Goal: Book appointment/travel/reservation

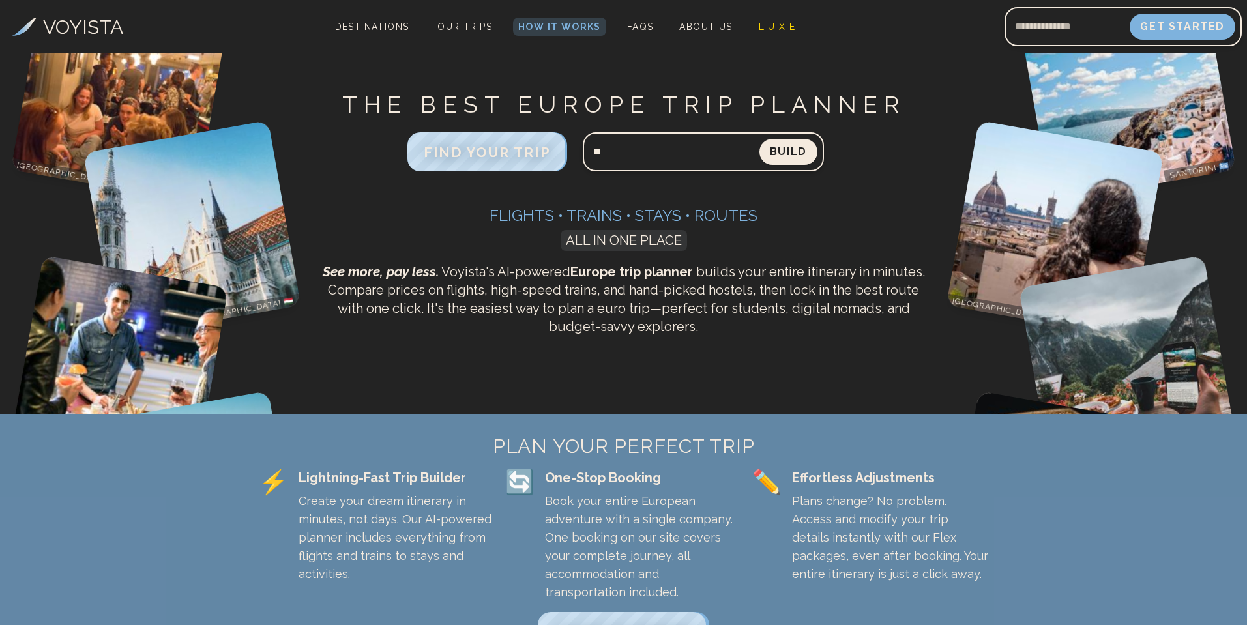
type input "*"
type input "**********"
click at [796, 155] on button "Build" at bounding box center [788, 151] width 61 height 27
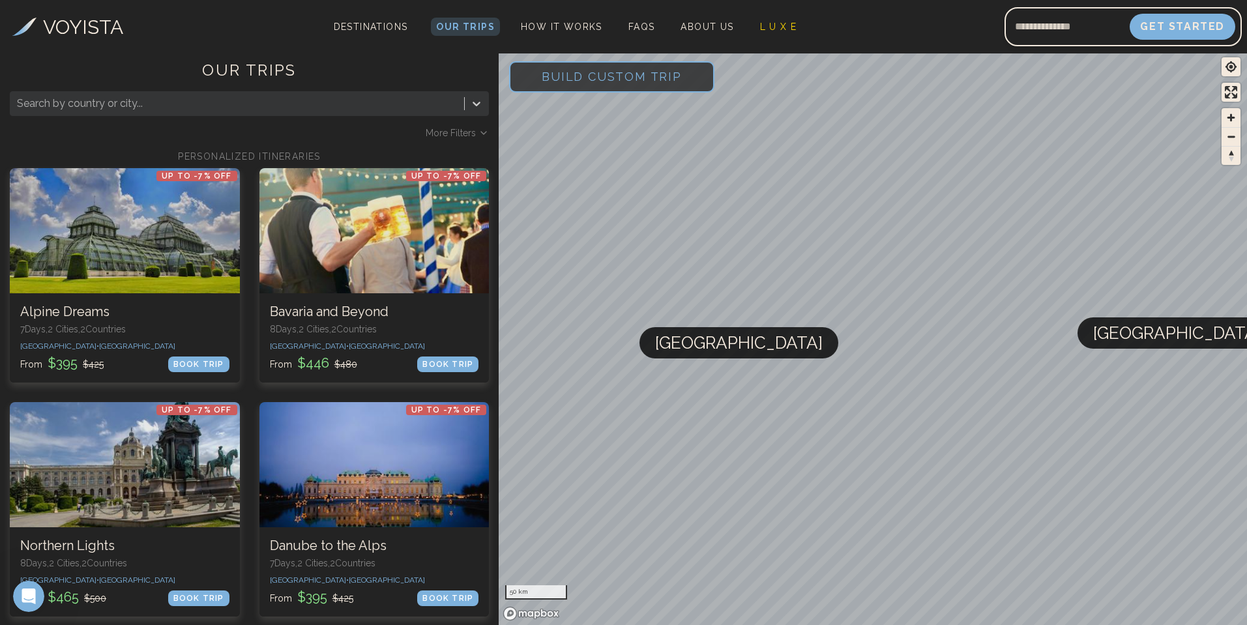
click at [1112, 338] on span "[GEOGRAPHIC_DATA]" at bounding box center [1176, 332] width 167 height 31
click at [1030, 31] on input "Email address" at bounding box center [1066, 26] width 125 height 31
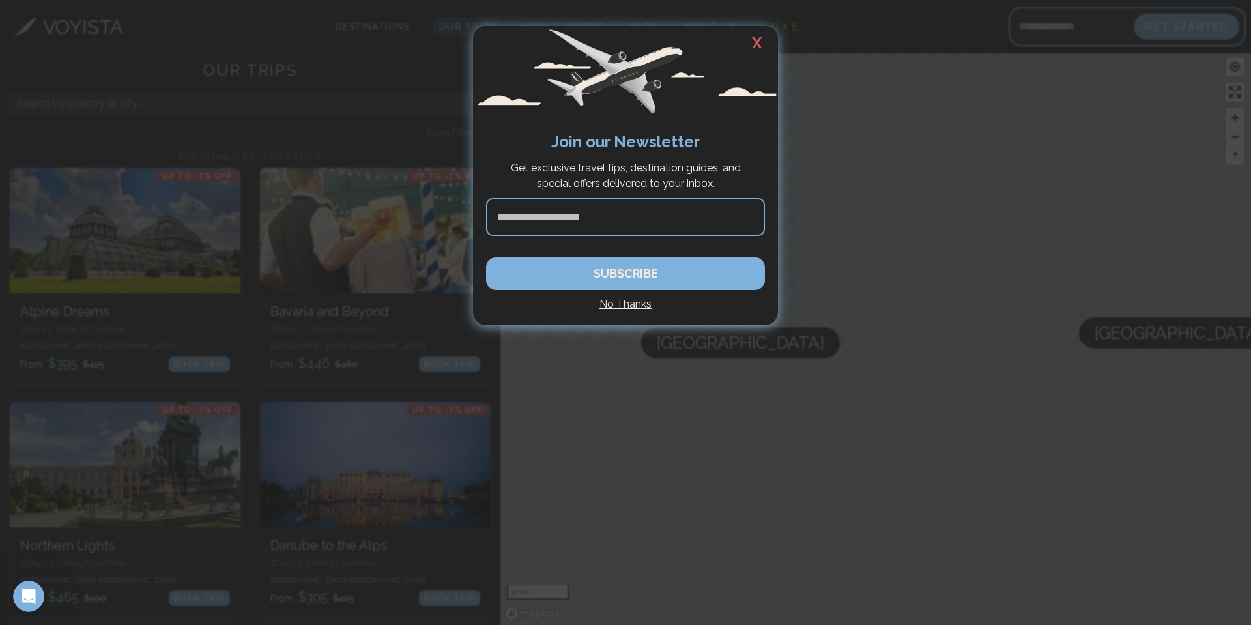
type input "**********"
click at [631, 302] on h4 "No Thanks" at bounding box center [625, 305] width 279 height 16
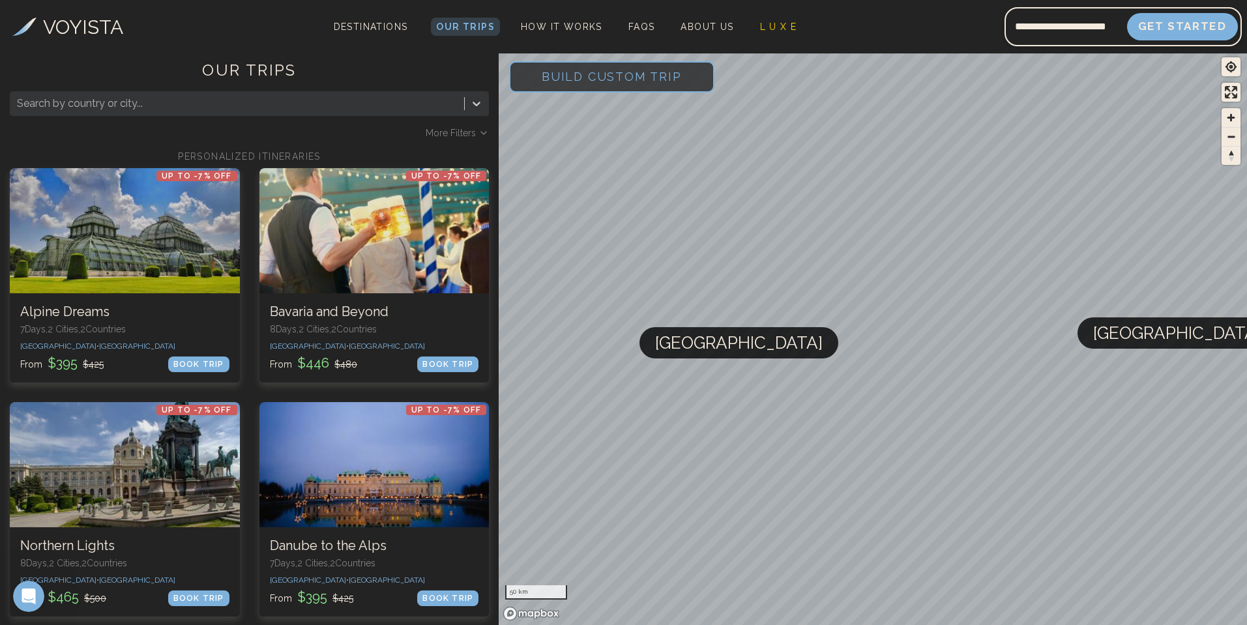
click at [1187, 22] on button "Get Started" at bounding box center [1182, 26] width 111 height 27
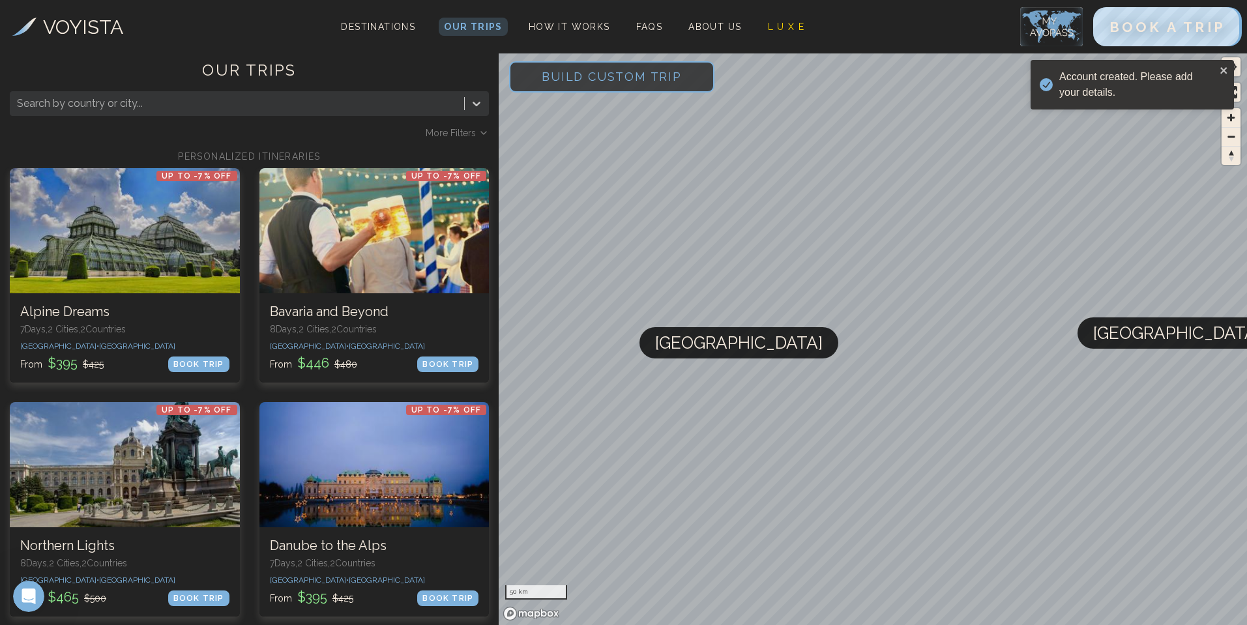
click at [1107, 80] on div "Account created. Please add your details." at bounding box center [1137, 84] width 156 height 31
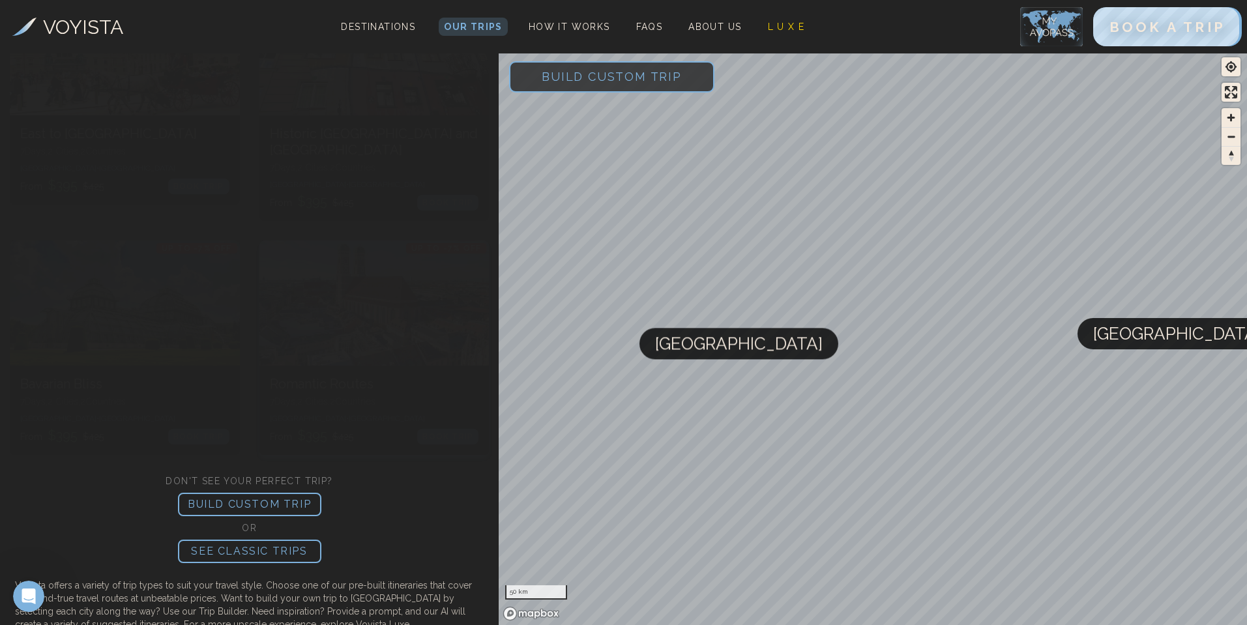
scroll to position [897, 0]
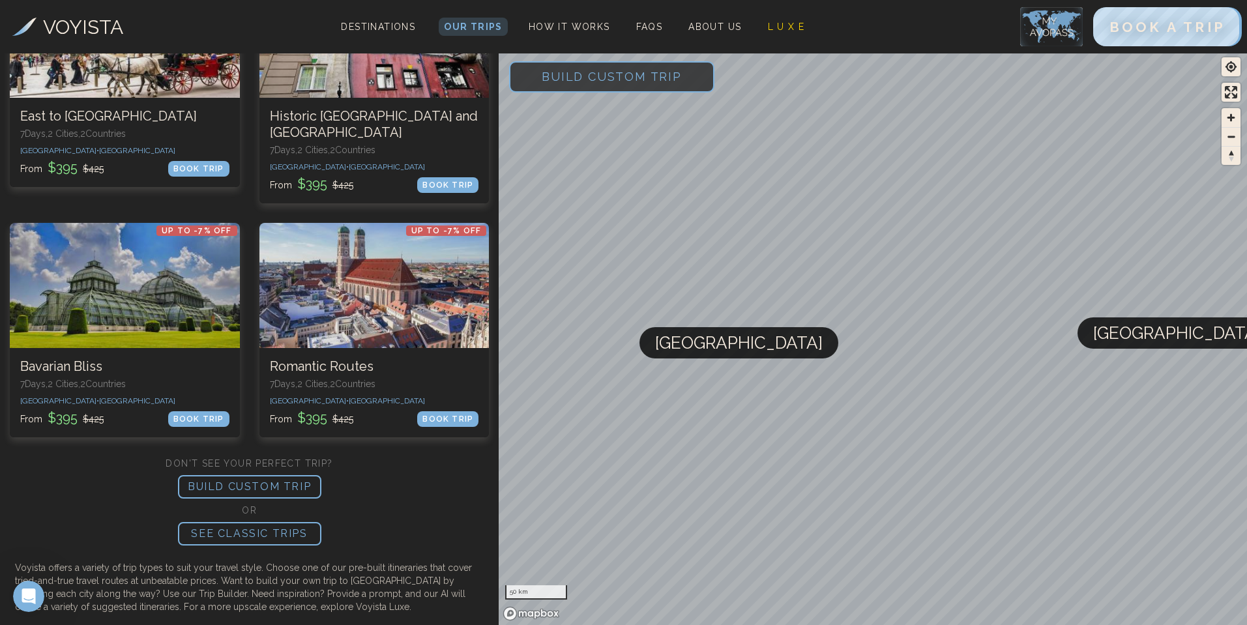
click at [273, 475] on p "BUILD CUSTOM TRIP" at bounding box center [249, 486] width 143 height 23
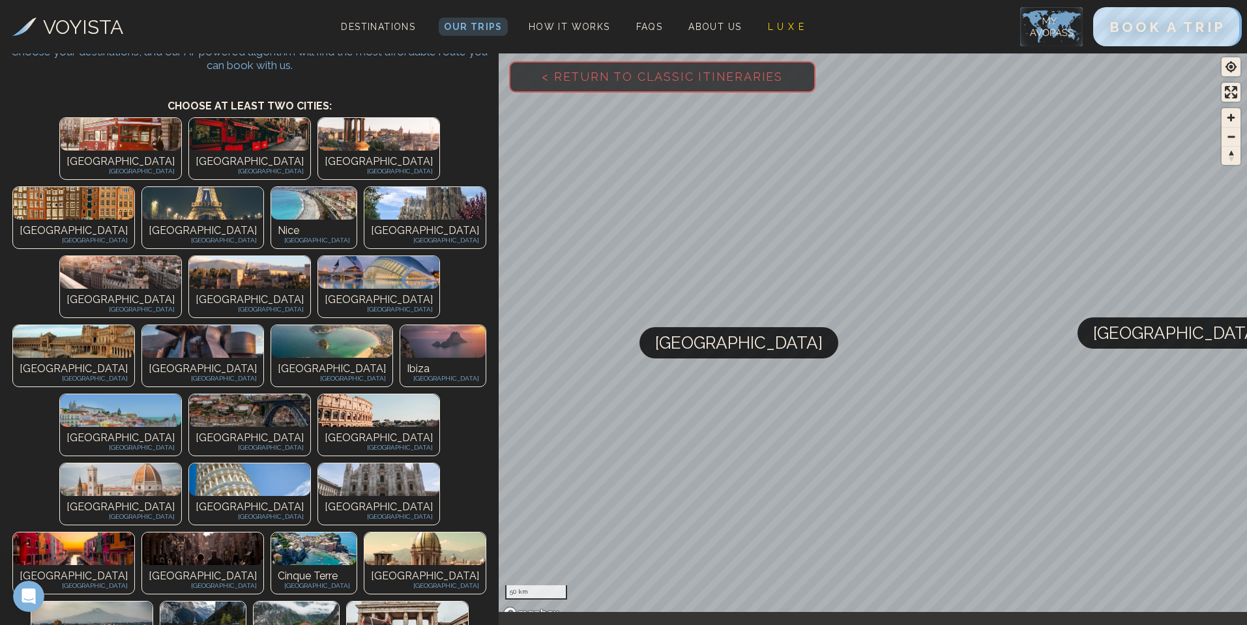
scroll to position [65, 0]
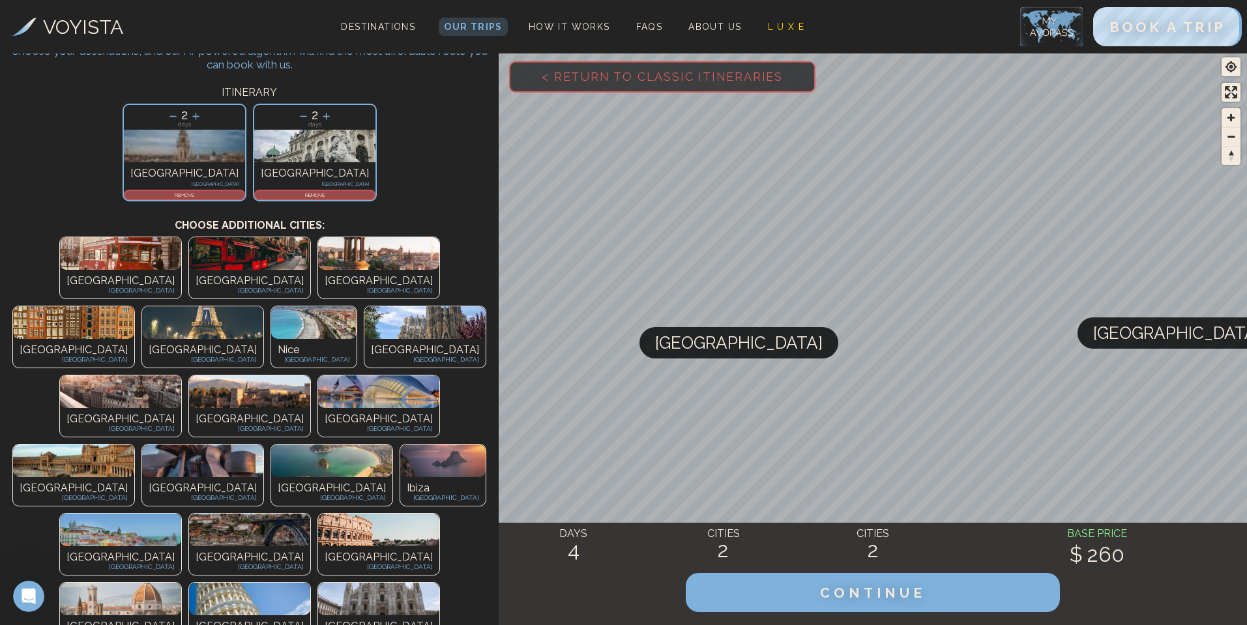
click at [319, 115] on icon at bounding box center [326, 116] width 14 height 14
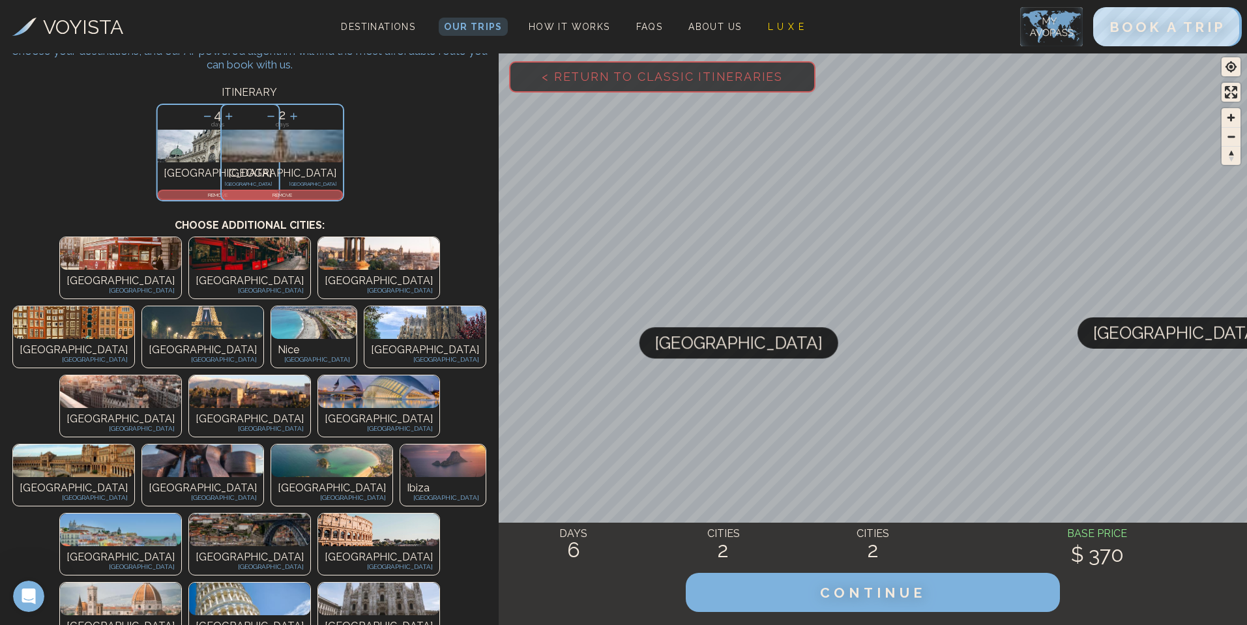
click at [293, 115] on div "4 days [GEOGRAPHIC_DATA] [GEOGRAPHIC_DATA] REMOVE 2 days [GEOGRAPHIC_DATA] [GEO…" at bounding box center [249, 152] width 499 height 104
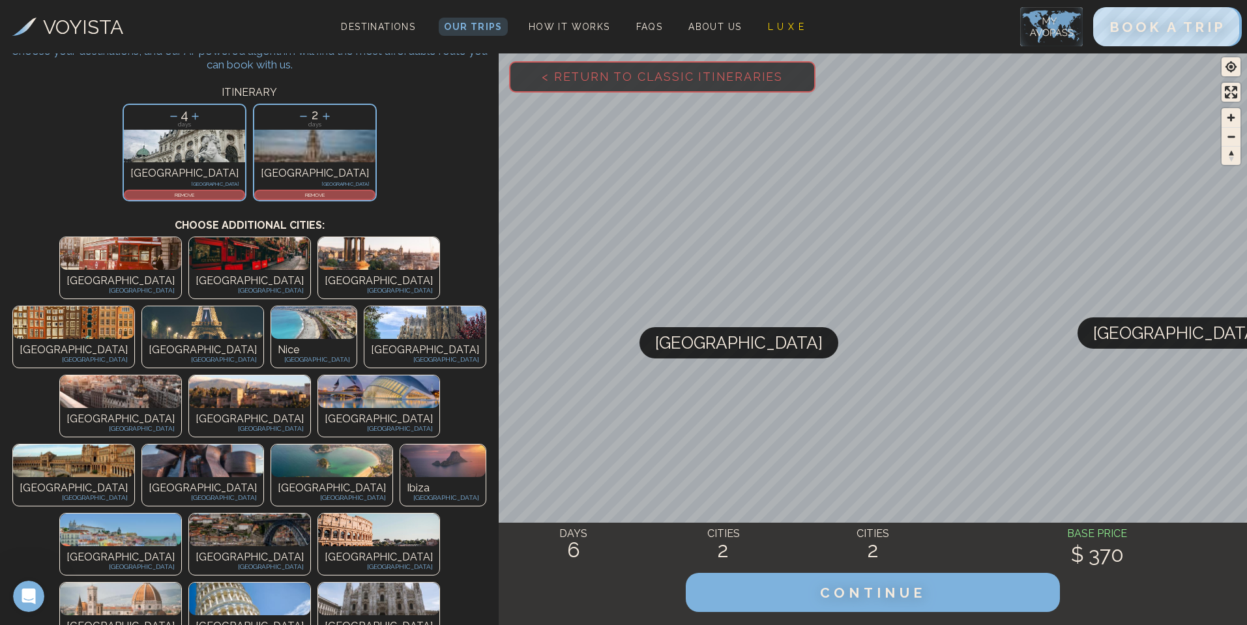
click at [202, 115] on icon at bounding box center [195, 116] width 14 height 14
click at [297, 117] on icon at bounding box center [304, 116] width 14 height 14
click at [199, 117] on icon at bounding box center [195, 116] width 7 height 7
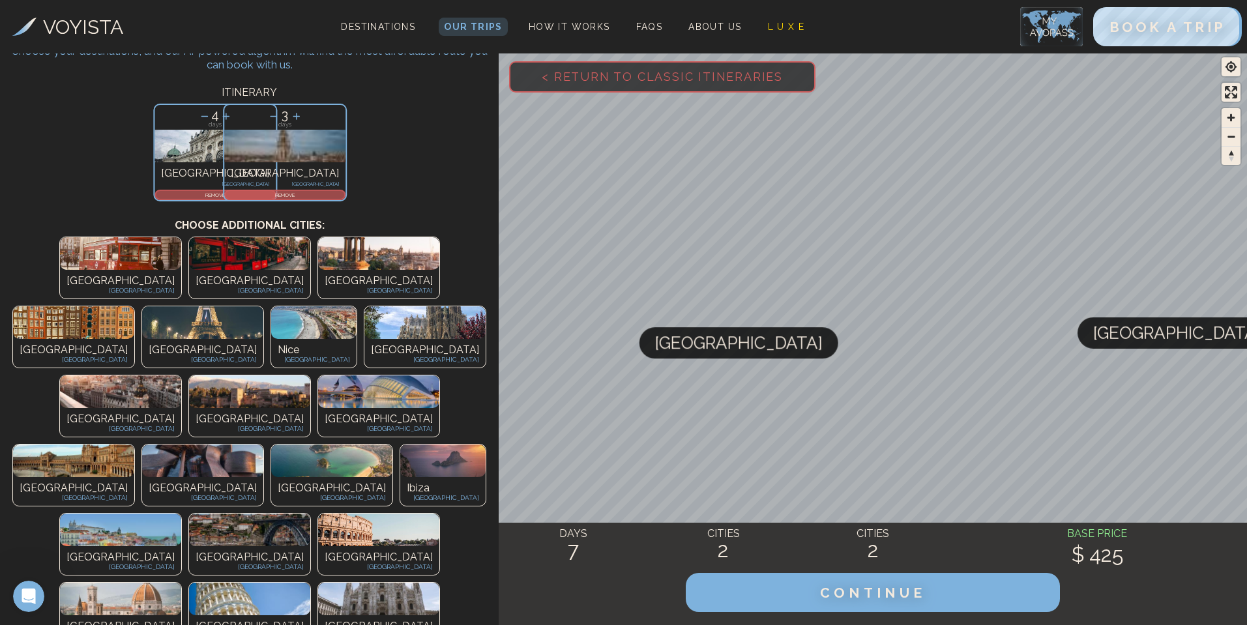
click at [235, 117] on p "3" at bounding box center [284, 115] width 121 height 20
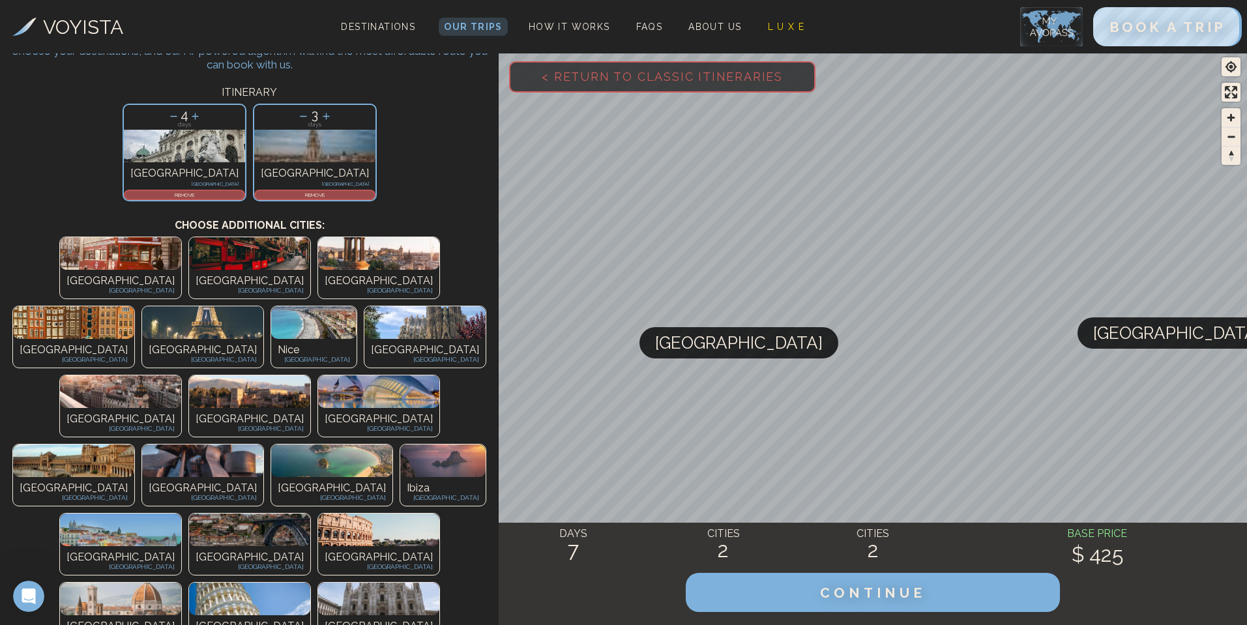
click at [319, 115] on icon at bounding box center [326, 116] width 14 height 14
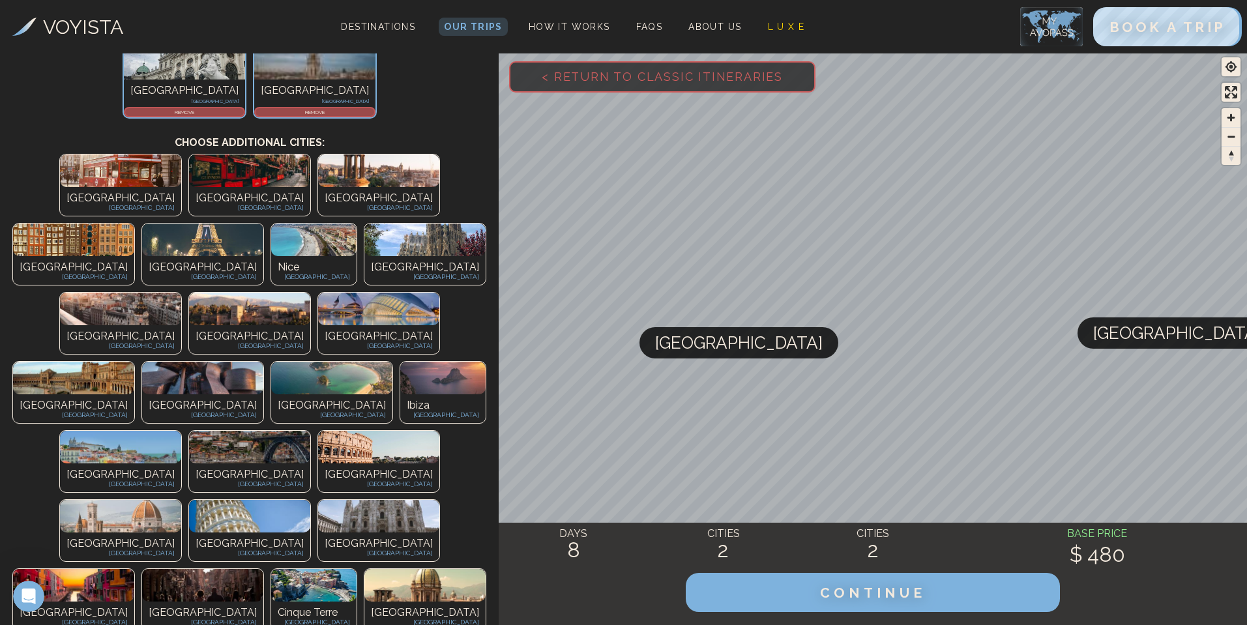
scroll to position [0, 0]
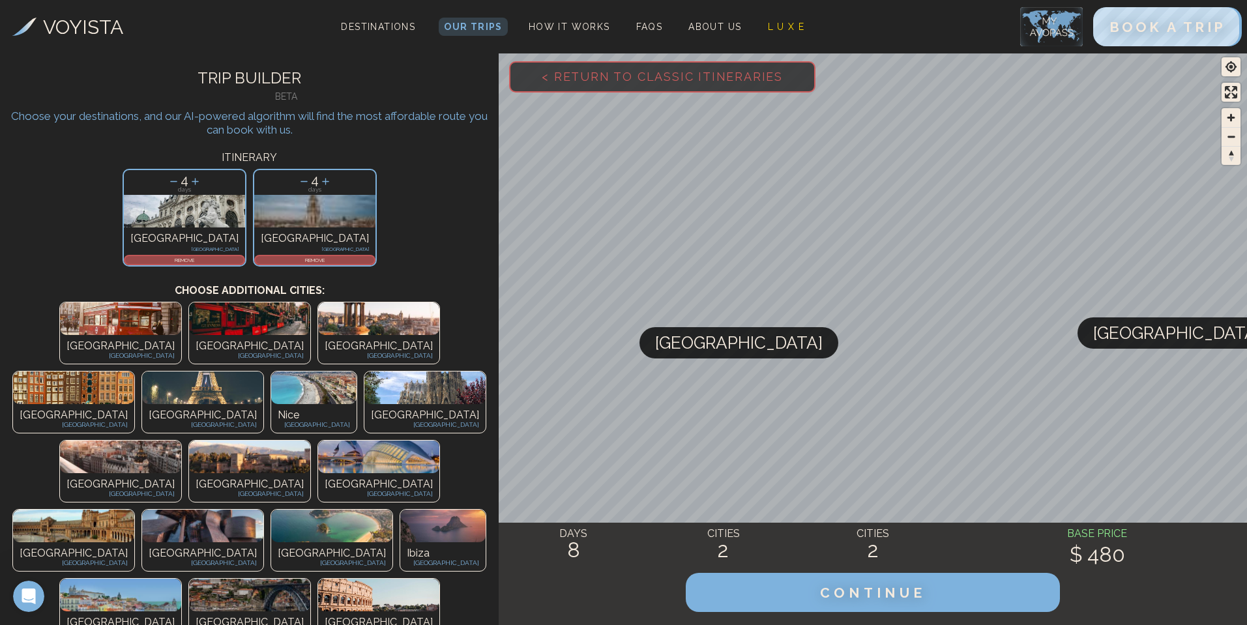
click at [199, 182] on icon at bounding box center [195, 181] width 7 height 7
click at [322, 182] on icon at bounding box center [325, 181] width 7 height 7
click at [202, 182] on icon at bounding box center [195, 182] width 14 height 14
click at [180, 181] on icon at bounding box center [173, 182] width 14 height 14
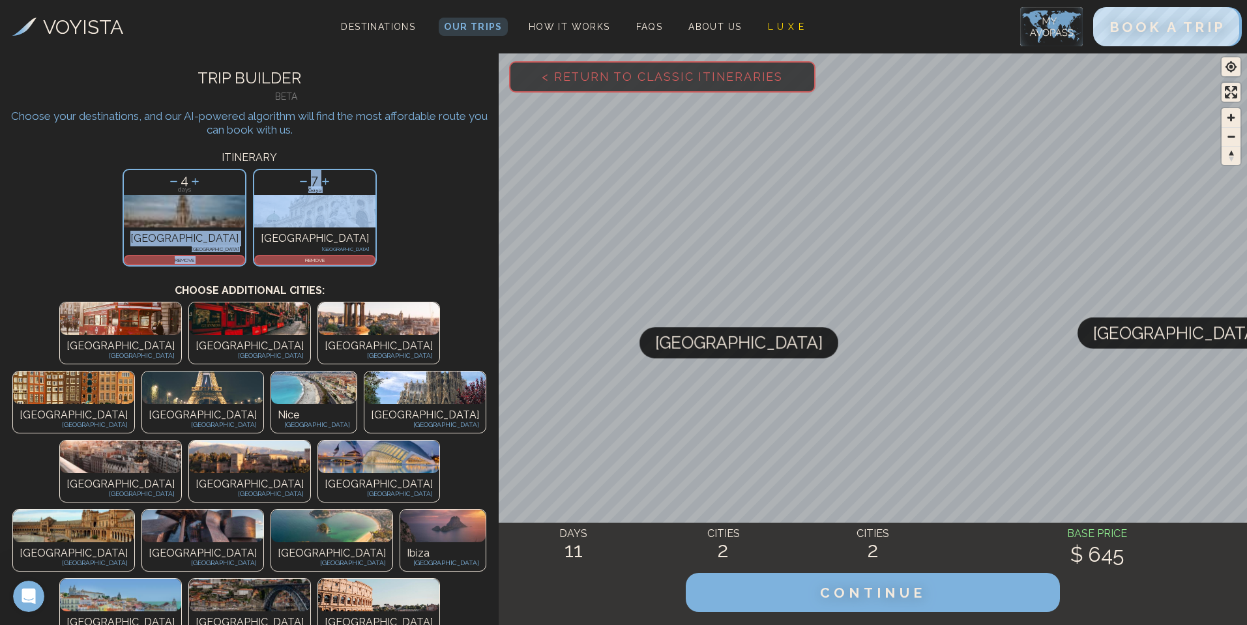
drag, startPoint x: 280, startPoint y: 194, endPoint x: 250, endPoint y: 189, distance: 30.3
click at [219, 192] on div "4 days [GEOGRAPHIC_DATA] [GEOGRAPHIC_DATA] REMOVE 7 days [GEOGRAPHIC_DATA] [GEO…" at bounding box center [249, 218] width 499 height 104
click at [301, 194] on div "7 days Vienna [GEOGRAPHIC_DATA] REMOVE" at bounding box center [315, 218] width 124 height 98
click at [297, 183] on icon at bounding box center [304, 182] width 14 height 14
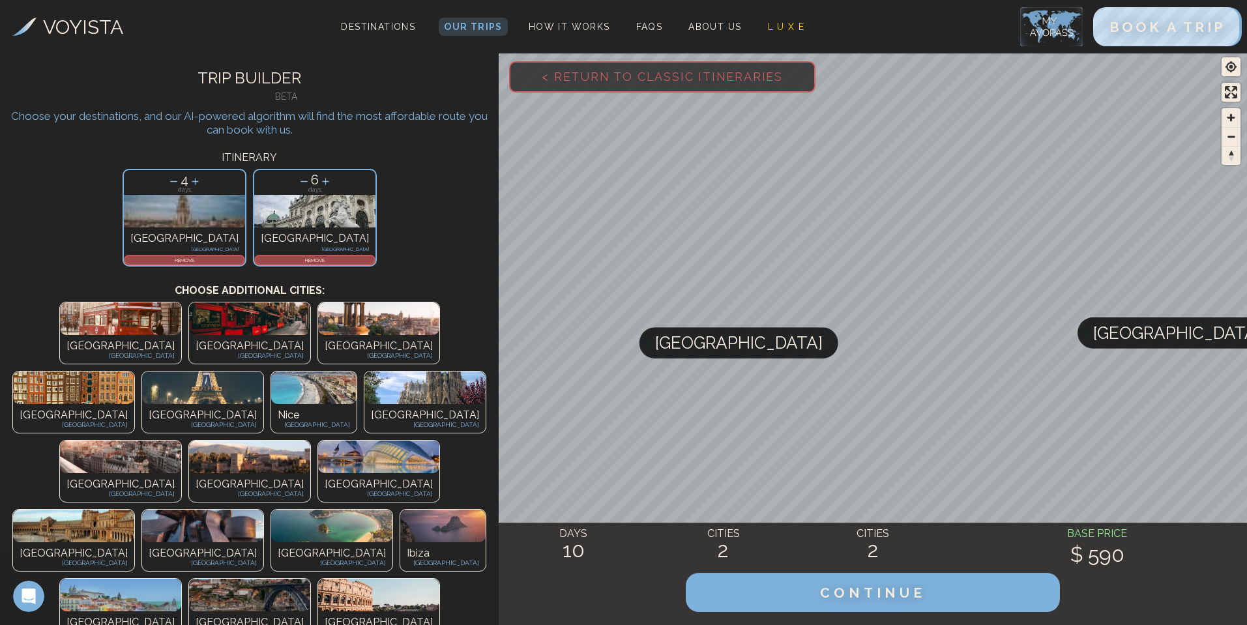
click at [319, 177] on icon at bounding box center [326, 182] width 14 height 14
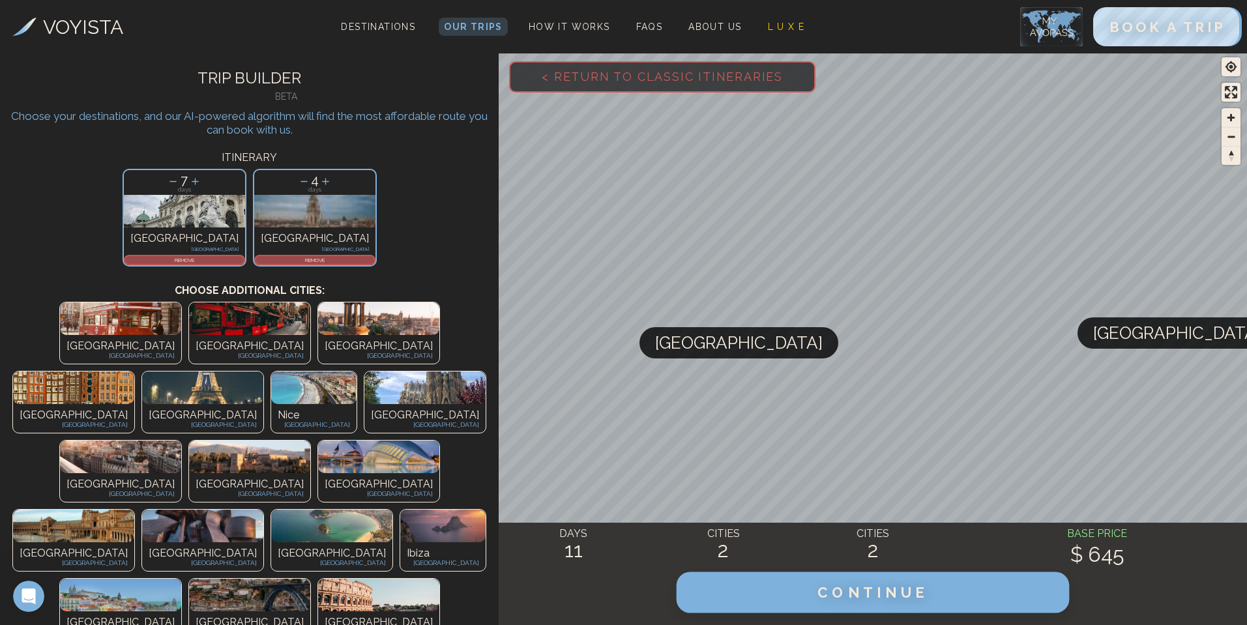
click at [864, 588] on span "CONTINUE" at bounding box center [872, 592] width 111 height 17
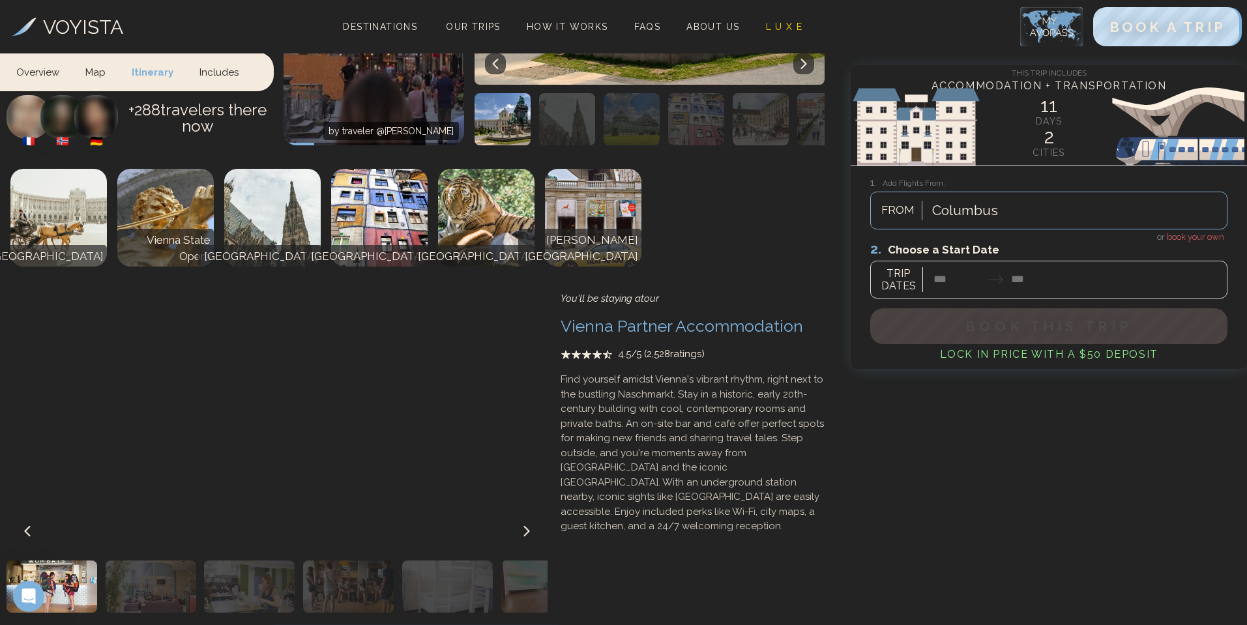
scroll to position [941, 0]
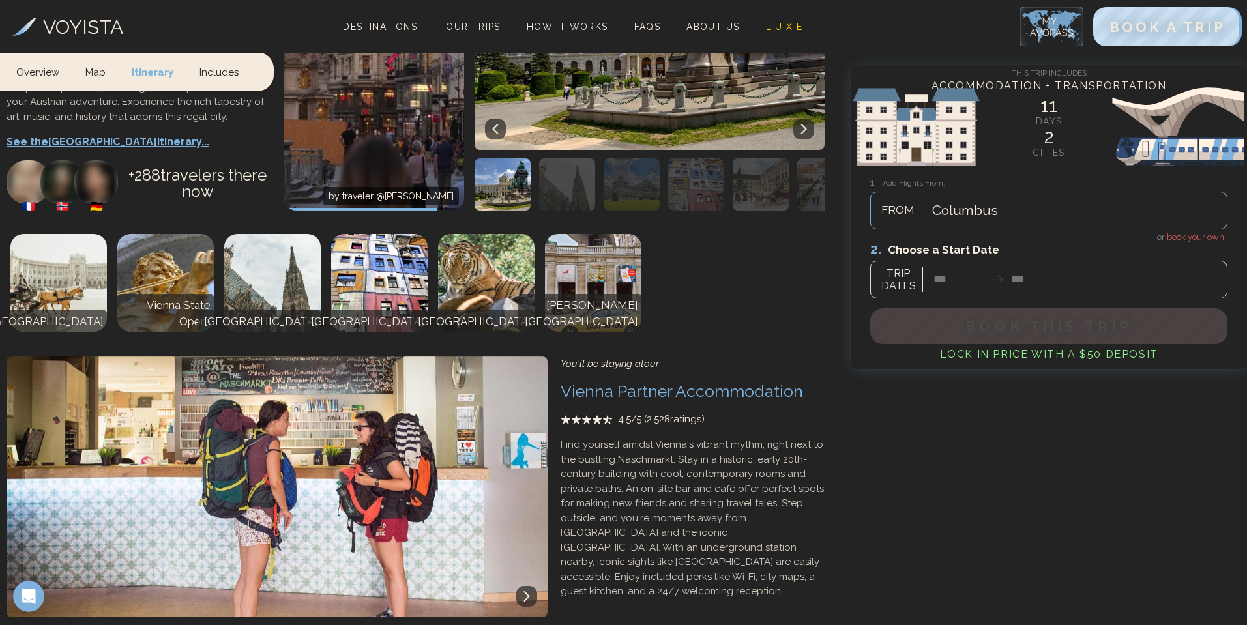
click at [950, 280] on div at bounding box center [1048, 269] width 357 height 58
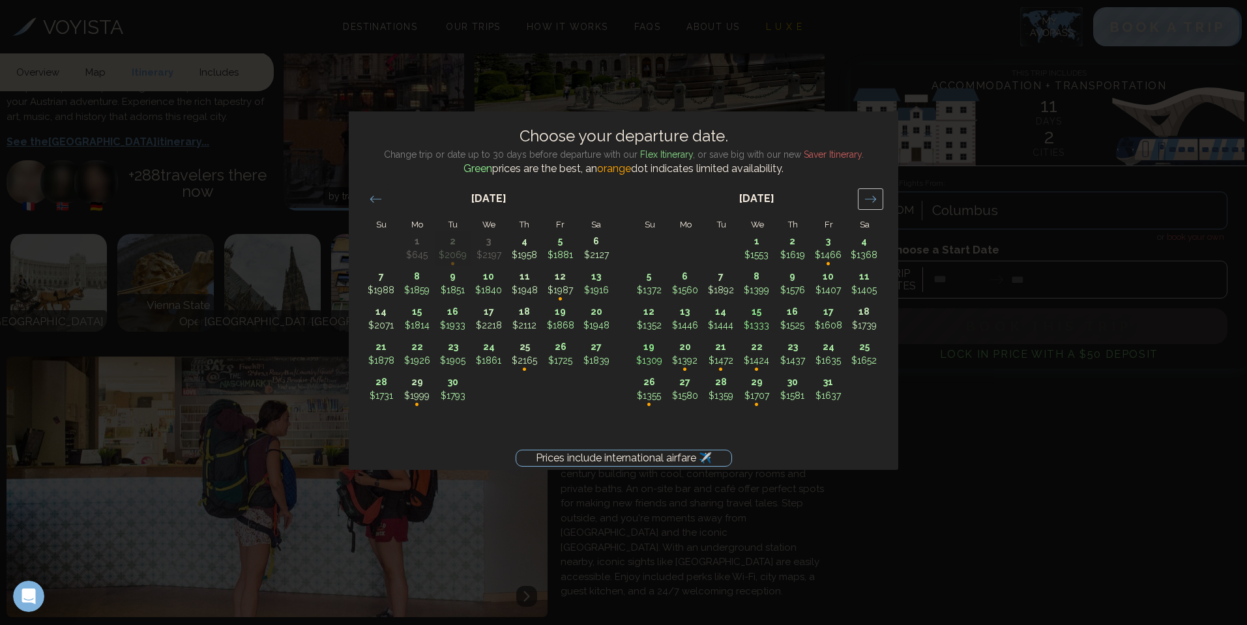
click at [880, 198] on div "Move forward to switch to the next month." at bounding box center [870, 199] width 25 height 22
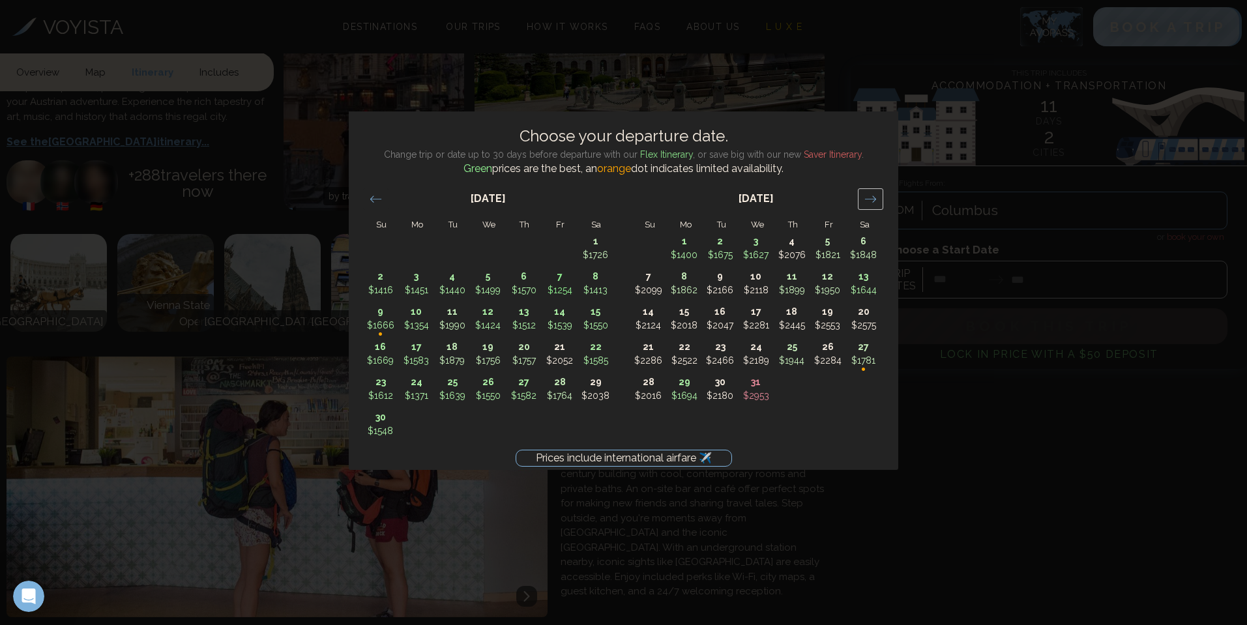
click at [880, 198] on div "Move forward to switch to the next month." at bounding box center [870, 199] width 25 height 22
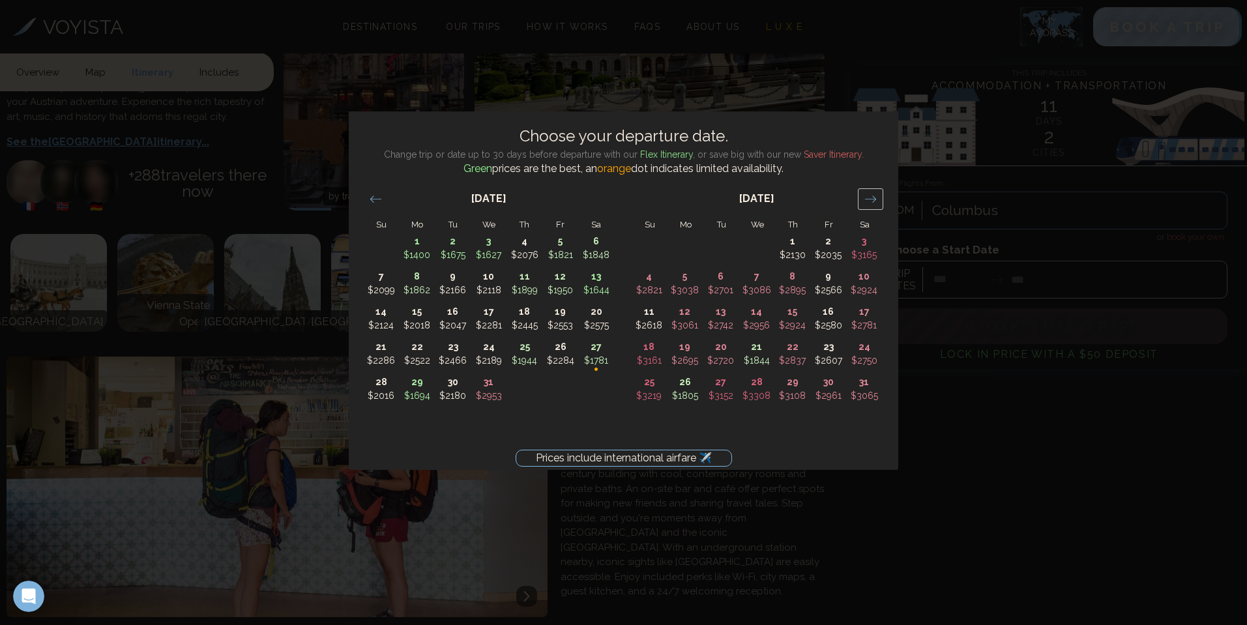
click at [880, 198] on div "Move forward to switch to the next month." at bounding box center [870, 199] width 25 height 22
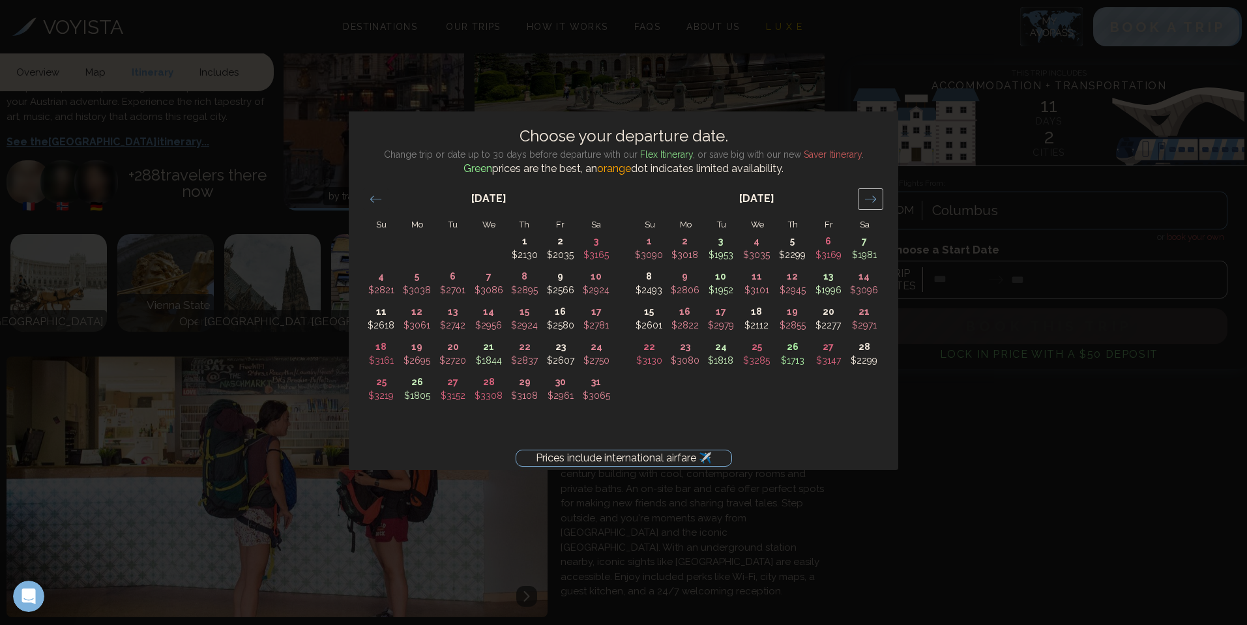
click at [880, 198] on div "Move forward to switch to the next month." at bounding box center [870, 199] width 25 height 22
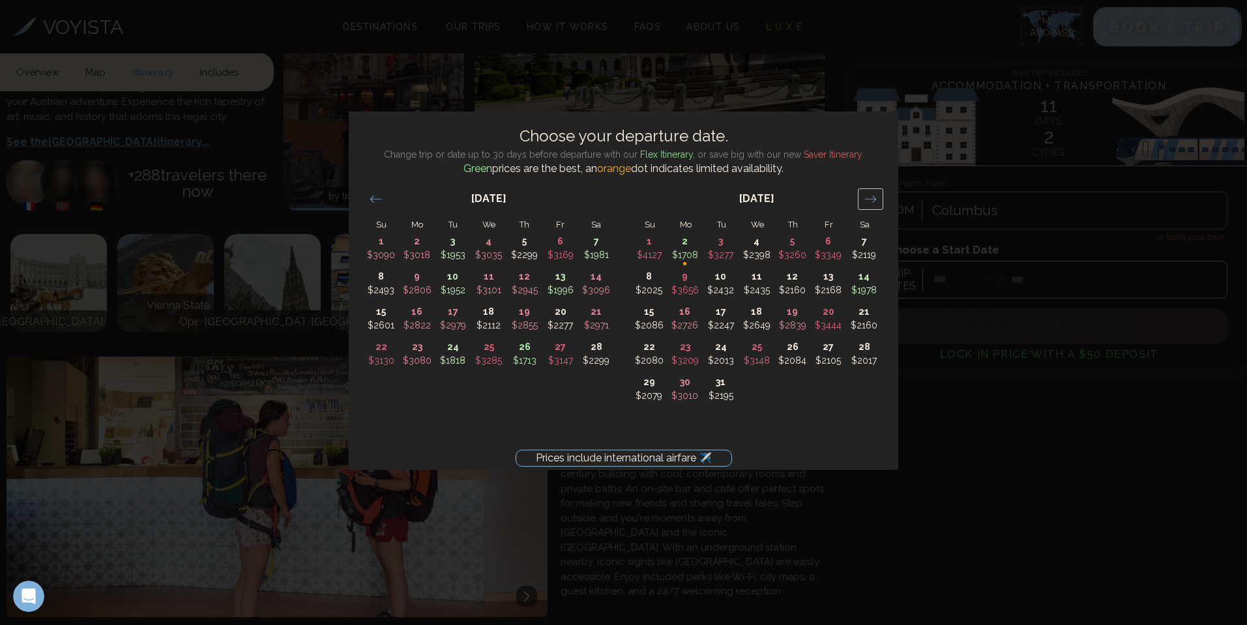
click at [880, 198] on div "Move forward to switch to the next month." at bounding box center [870, 199] width 25 height 22
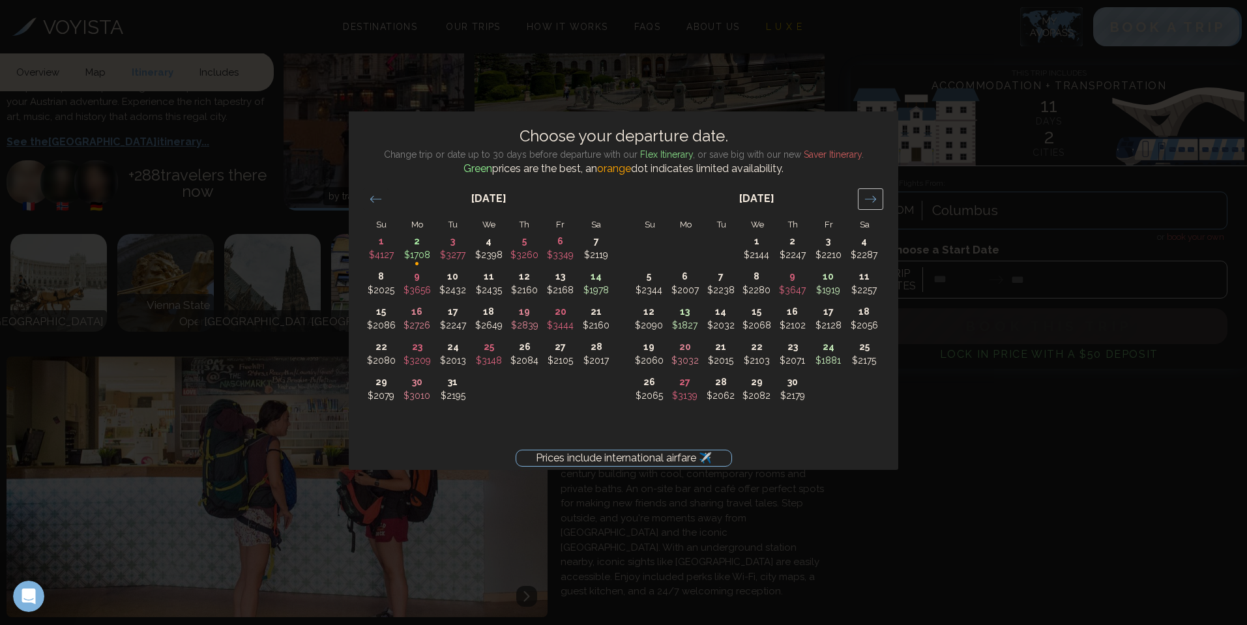
click at [880, 198] on div "Move forward to switch to the next month." at bounding box center [870, 199] width 25 height 22
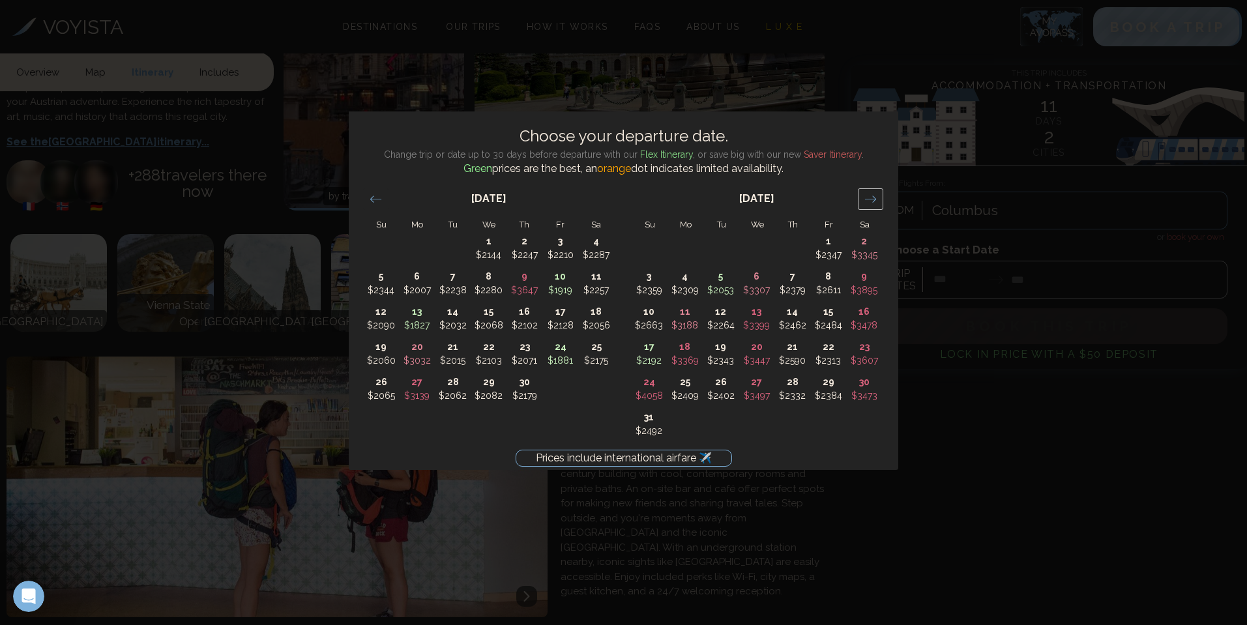
click at [880, 198] on div "Move forward to switch to the next month." at bounding box center [870, 199] width 25 height 22
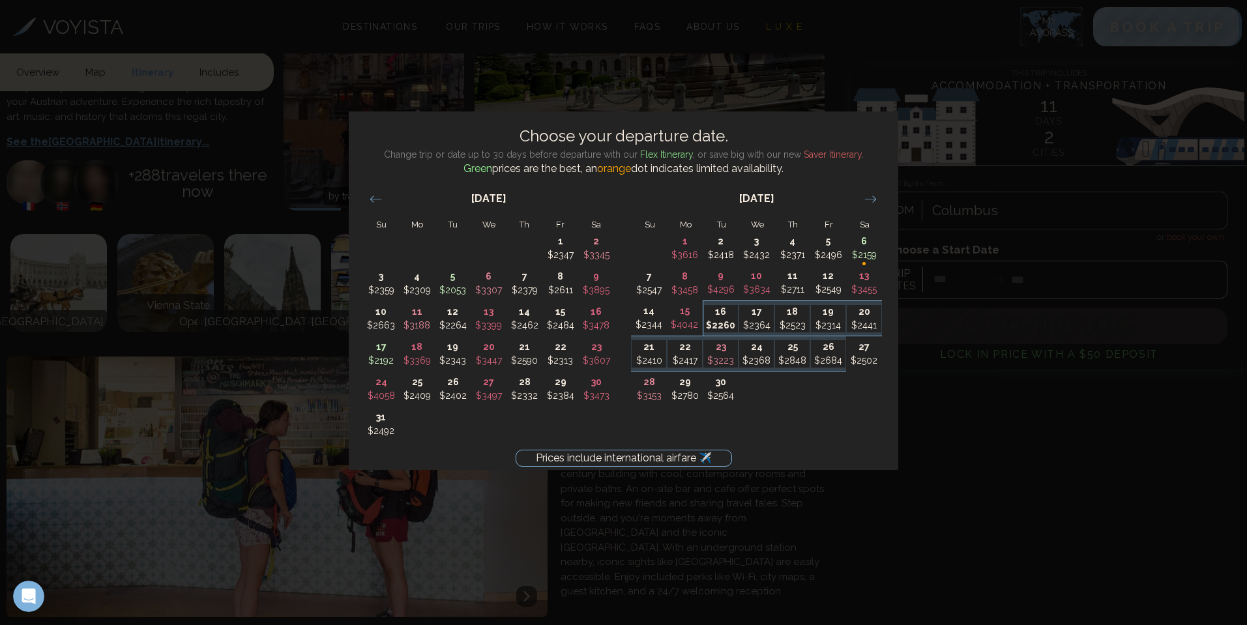
click at [720, 321] on p "$2260" at bounding box center [721, 326] width 35 height 14
type input "********"
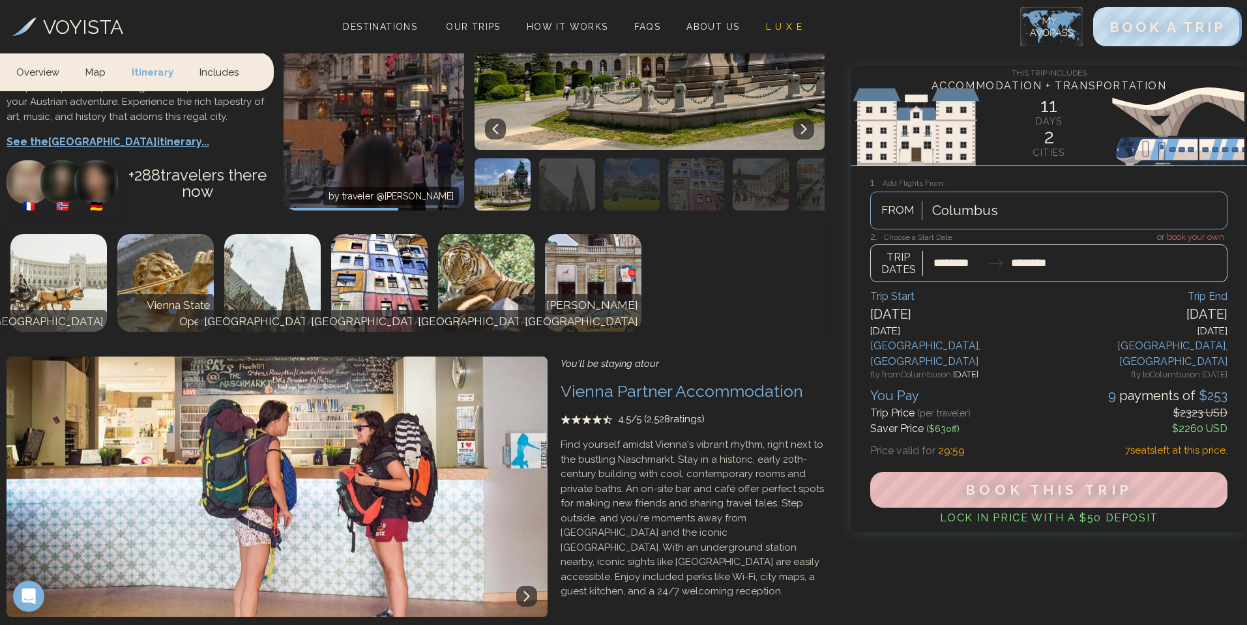
click at [1033, 261] on div at bounding box center [1048, 256] width 357 height 51
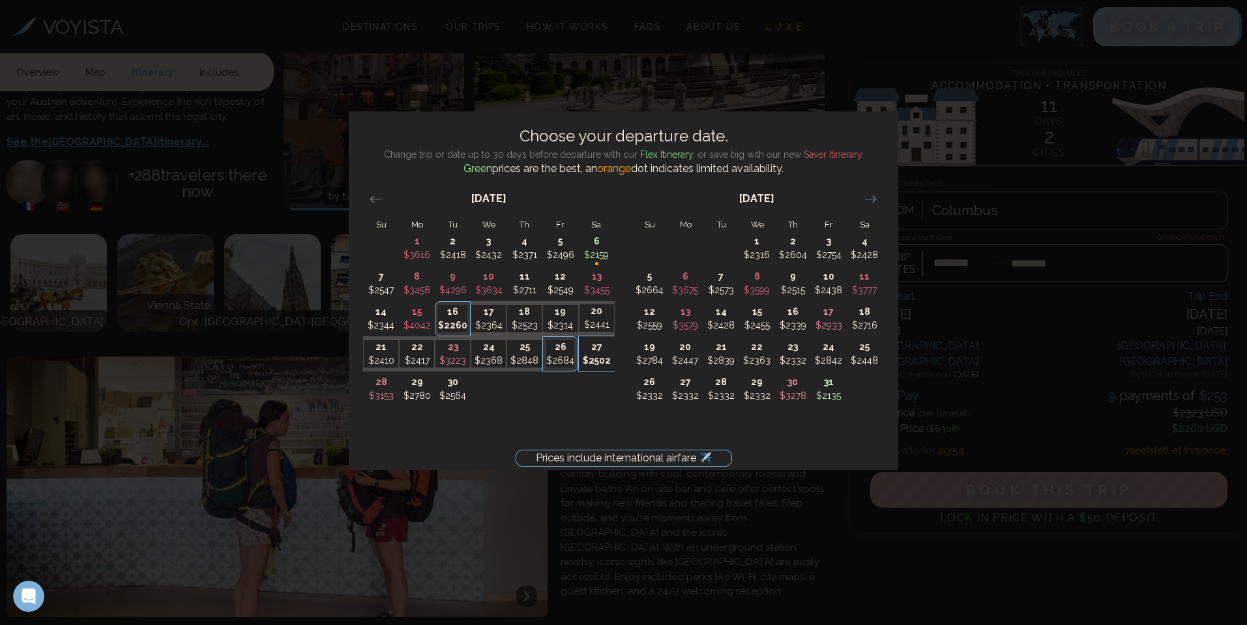
click at [605, 354] on p "$2502" at bounding box center [596, 361] width 35 height 14
type input "********"
type input "*******"
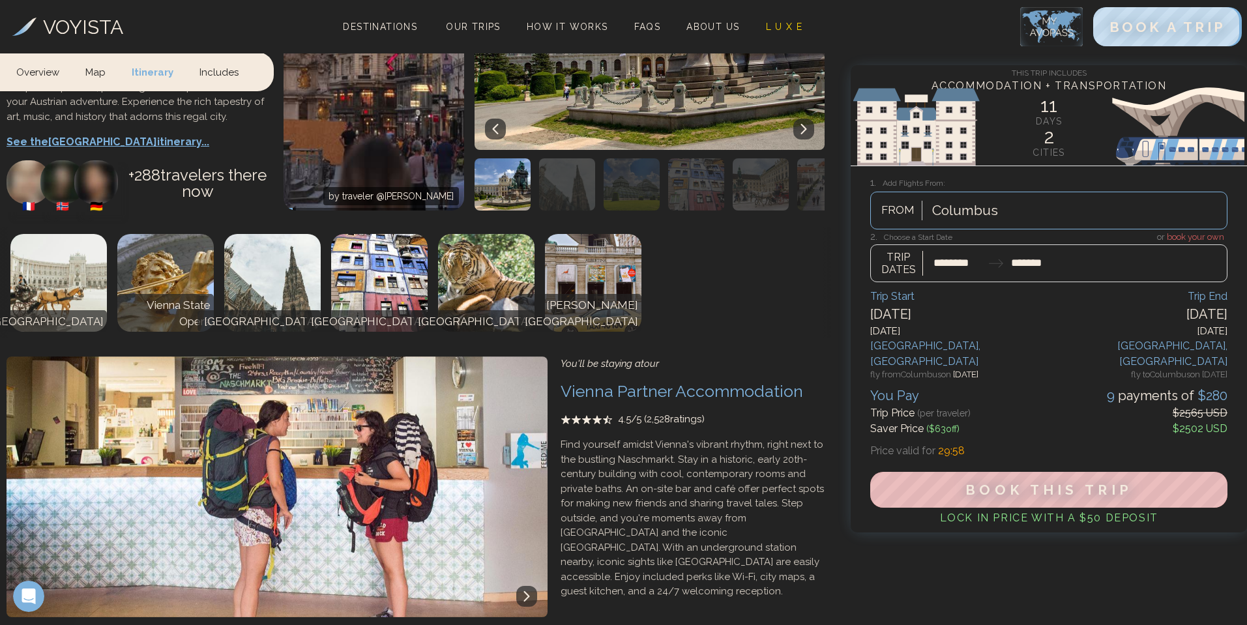
click at [968, 259] on div at bounding box center [1048, 256] width 357 height 51
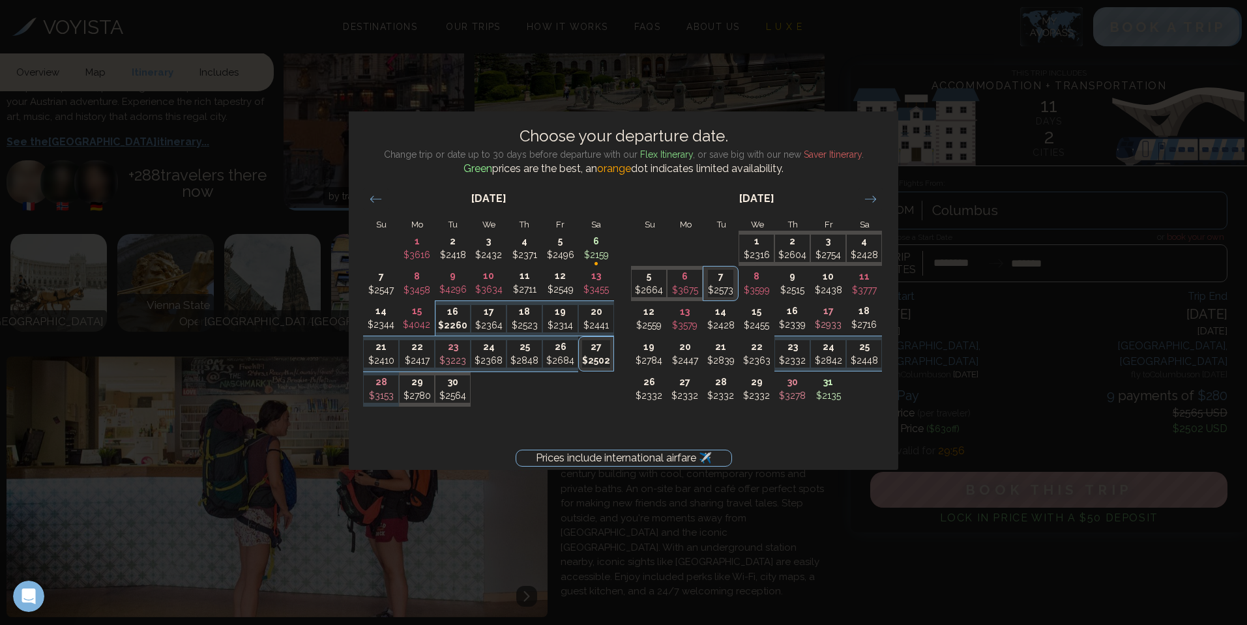
click at [449, 315] on p "16" at bounding box center [453, 312] width 35 height 14
type input "********"
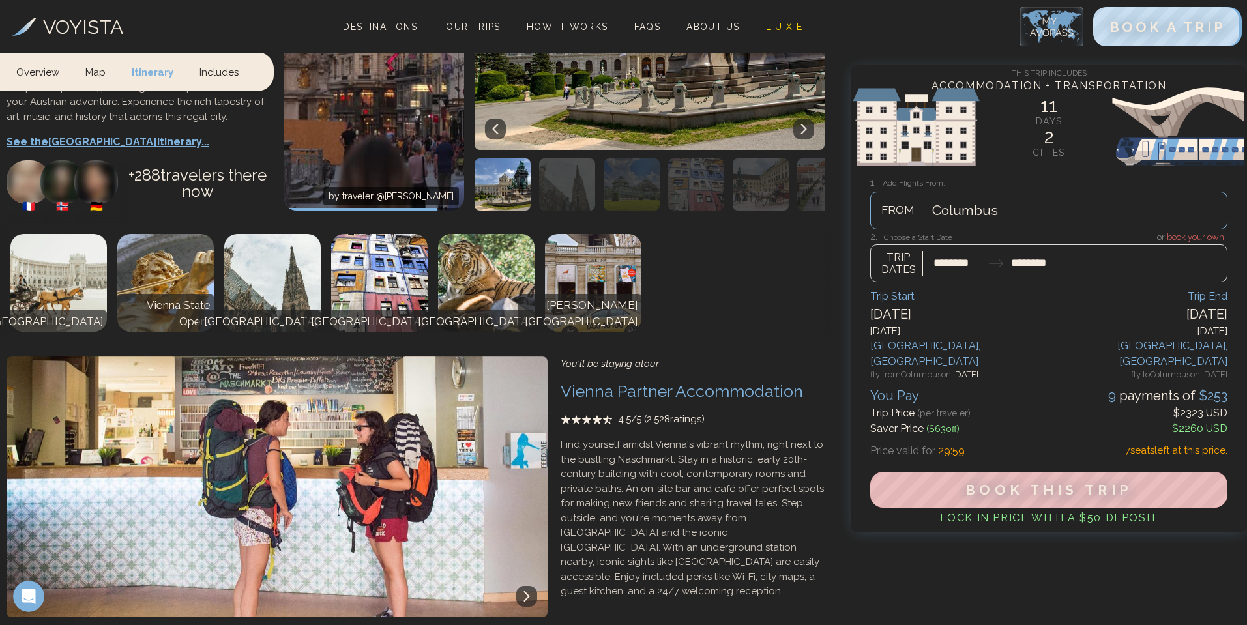
click at [1032, 260] on div at bounding box center [1048, 256] width 357 height 51
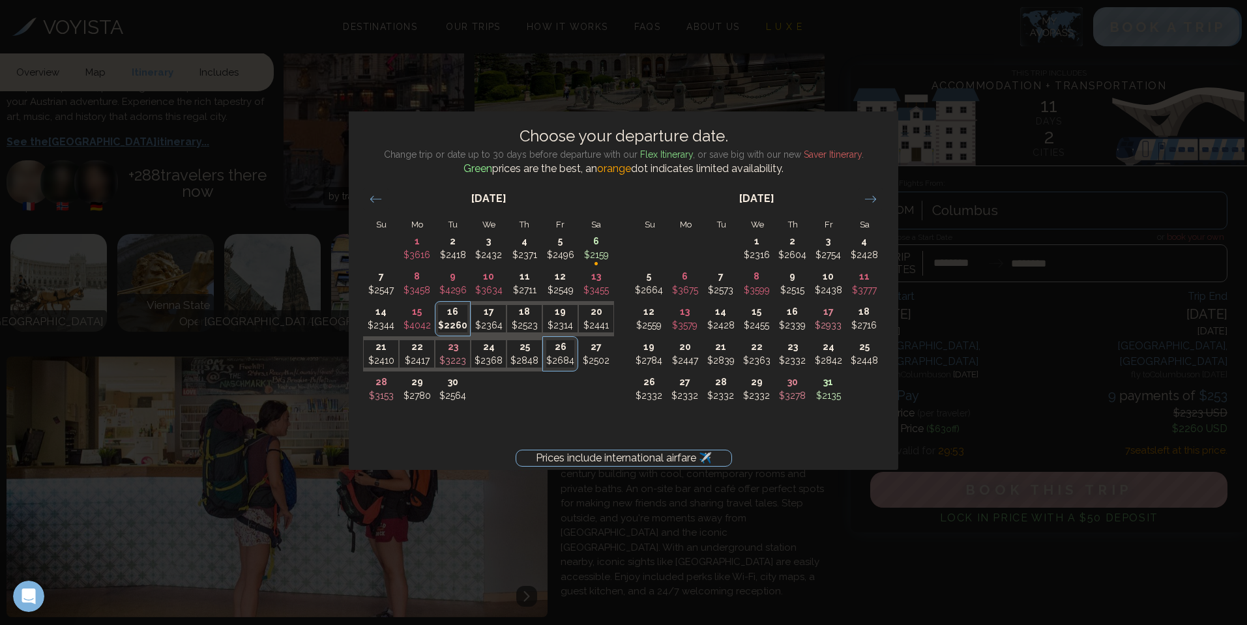
click at [661, 455] on div "[DATE] 1 $2347 2 $3345 3 $2359 4 $2309 5 $2053 6 $3307 7 $2379 8 $2611 9 $3895 …" at bounding box center [623, 323] width 549 height 293
click at [806, 70] on div "Prices include international airfare ✈️ Choose your departure date. Change trip…" at bounding box center [623, 312] width 1247 height 625
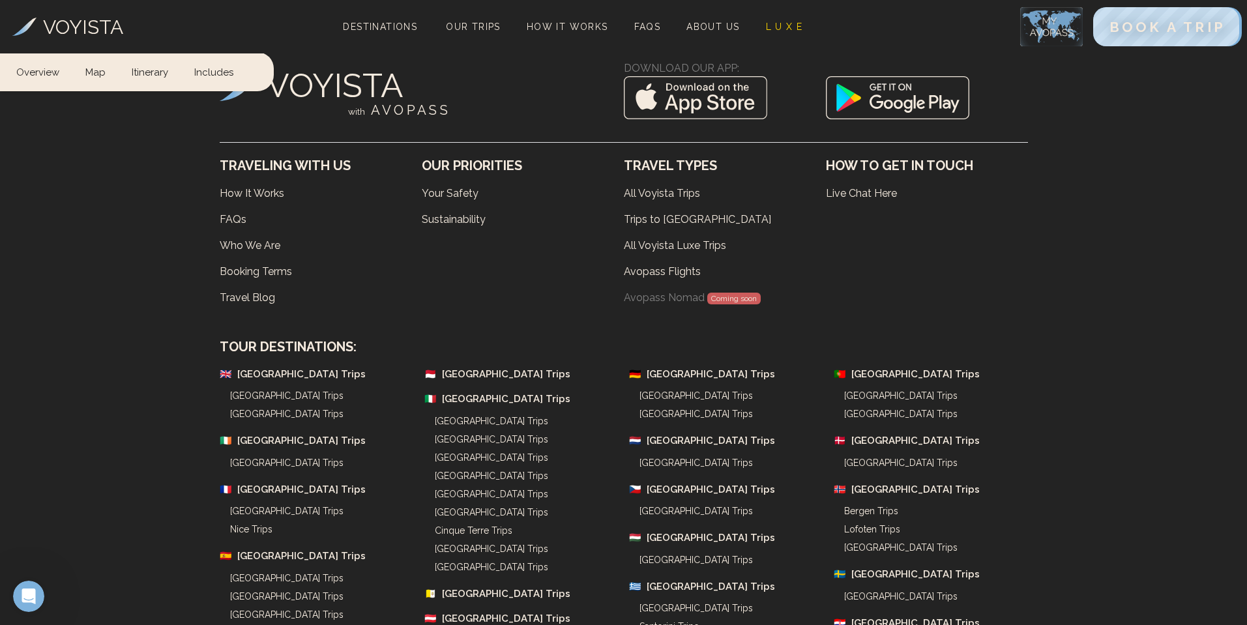
scroll to position [3386, 0]
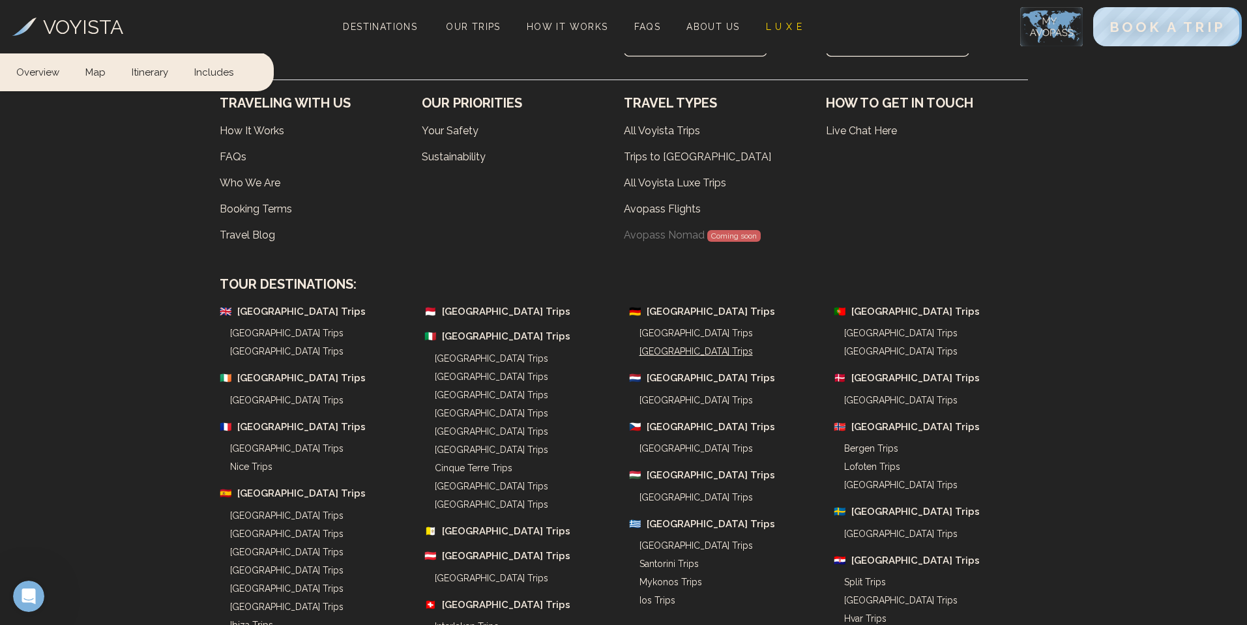
click at [665, 342] on link "Munich Trips" at bounding box center [731, 351] width 184 height 18
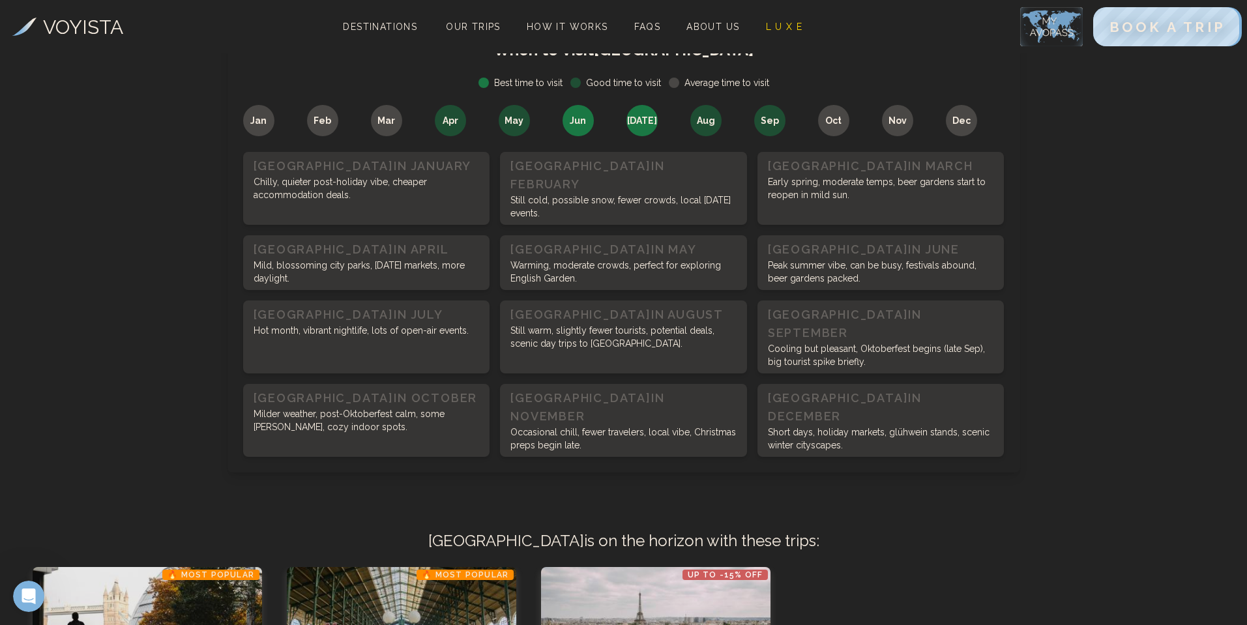
scroll to position [652, 0]
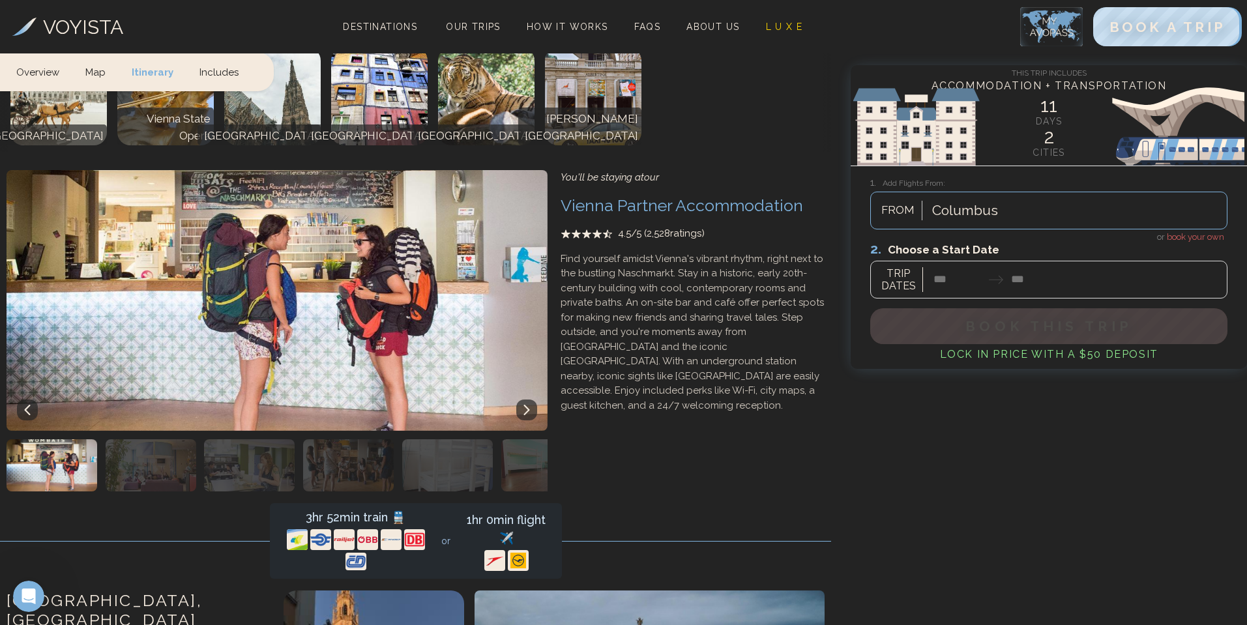
scroll to position [734, 0]
